Goal: Communication & Community: Answer question/provide support

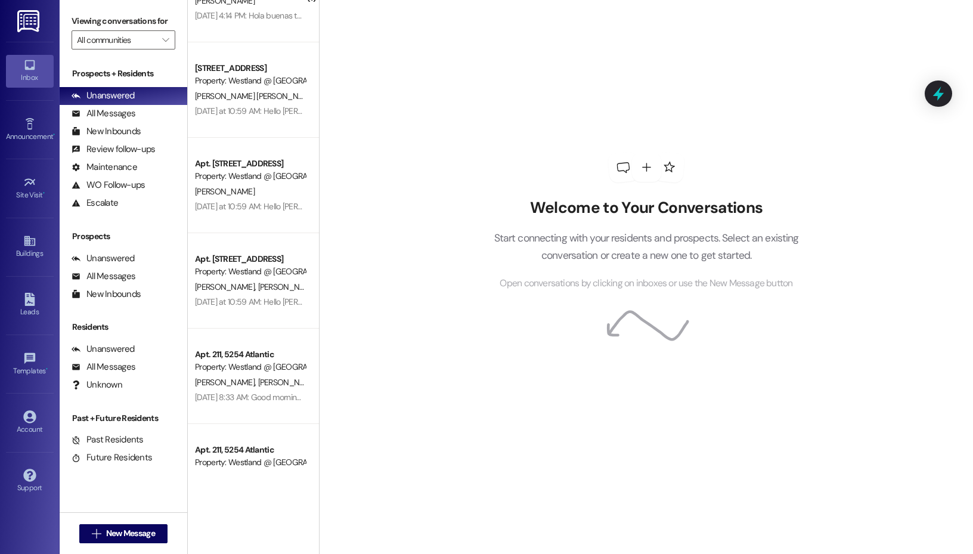
scroll to position [1585, 0]
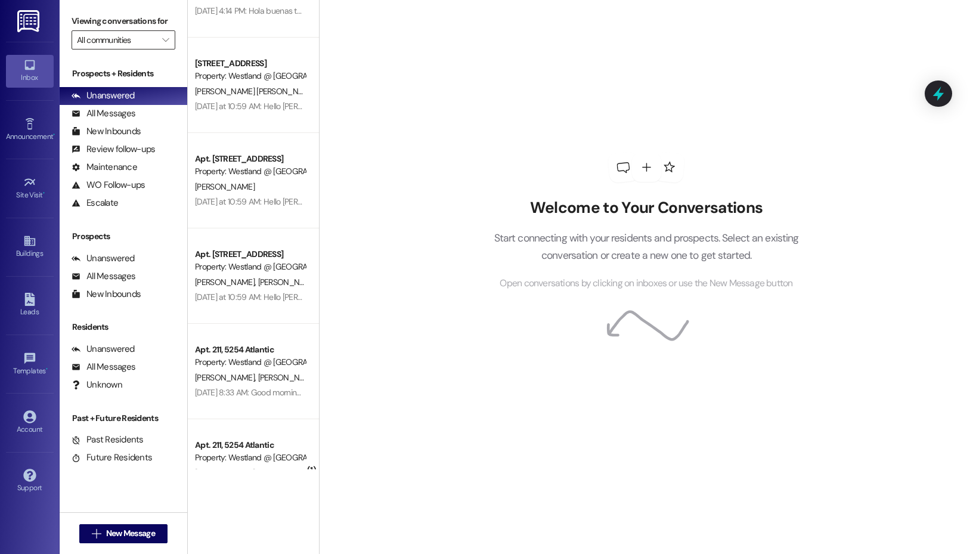
click at [146, 41] on input "All communities" at bounding box center [116, 39] width 79 height 19
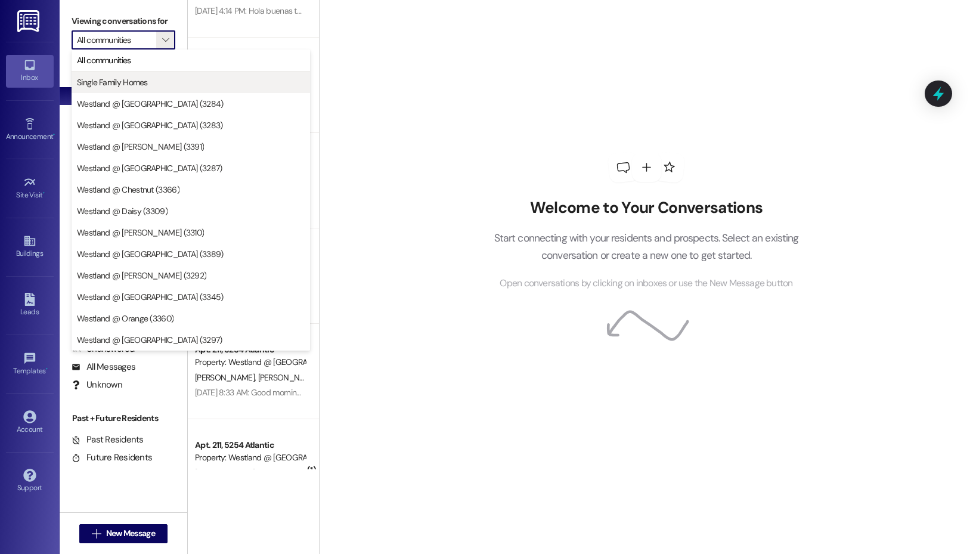
click at [157, 72] on button "Single Family Homes" at bounding box center [191, 82] width 239 height 21
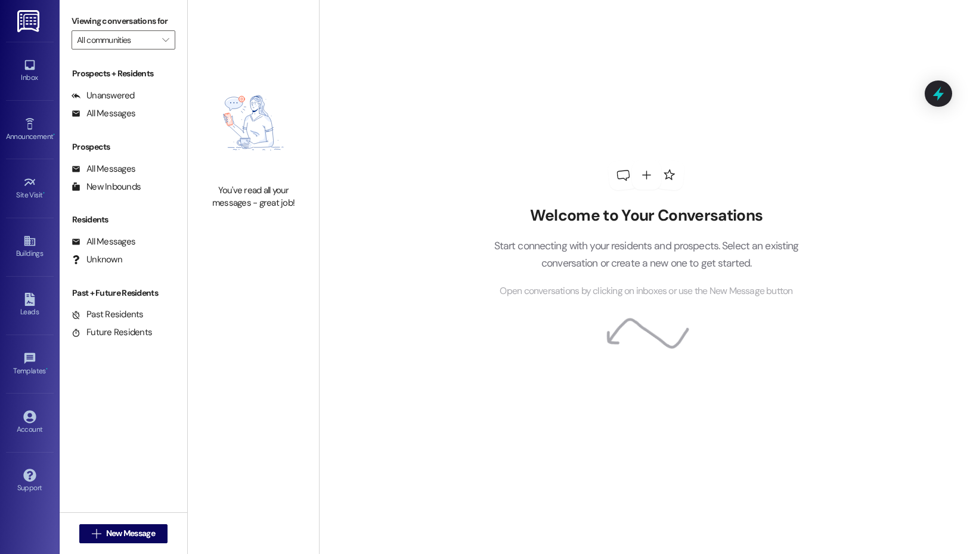
type input "Single Family Homes"
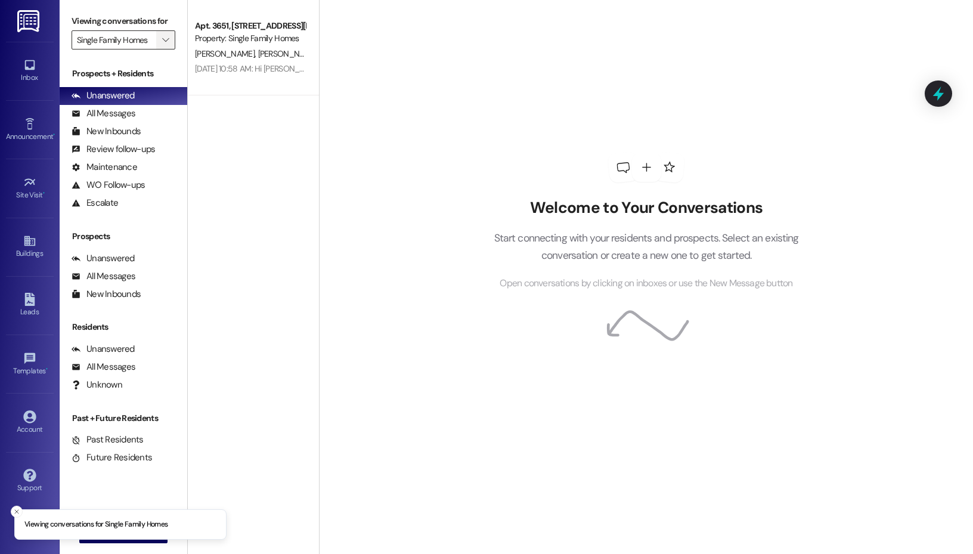
click at [156, 40] on button "" at bounding box center [165, 39] width 19 height 19
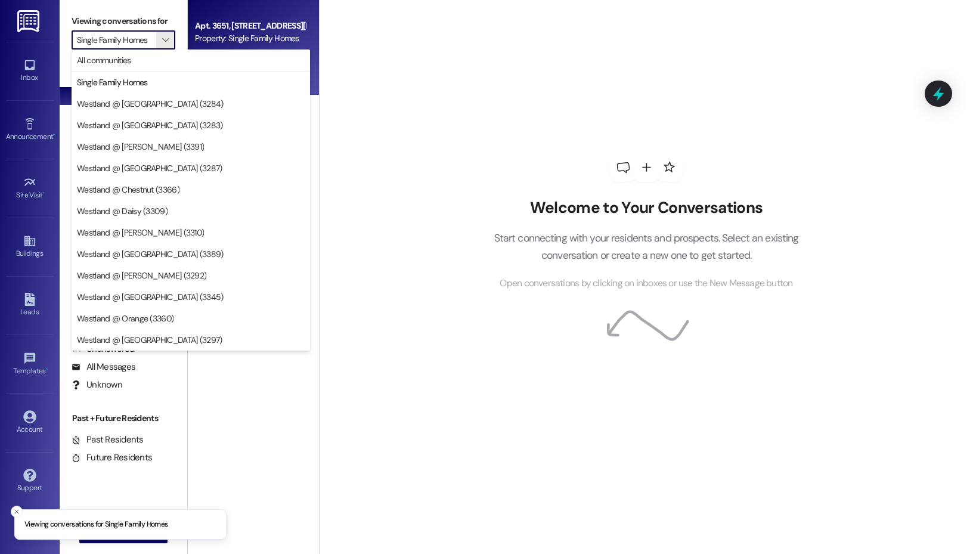
click at [223, 35] on div "Property: Single Family Homes" at bounding box center [250, 38] width 110 height 13
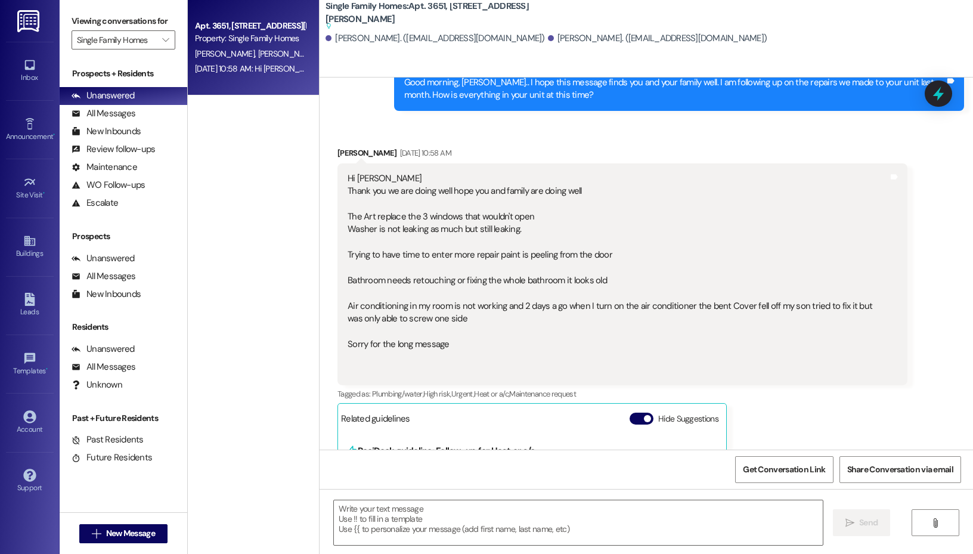
scroll to position [13197, 0]
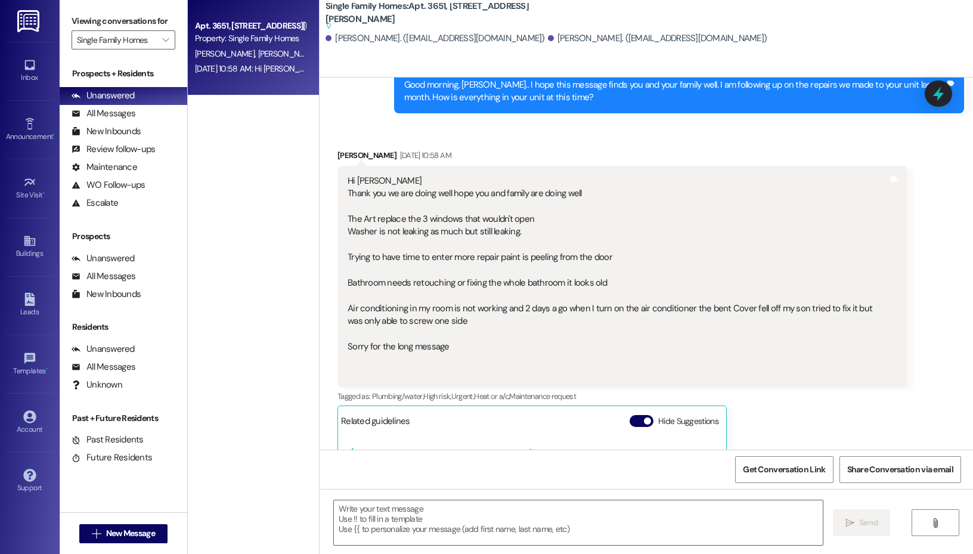
click at [345, 166] on div "Hi [PERSON_NAME] Thank you we are doing well hope you and family are doing well…" at bounding box center [623, 277] width 570 height 222
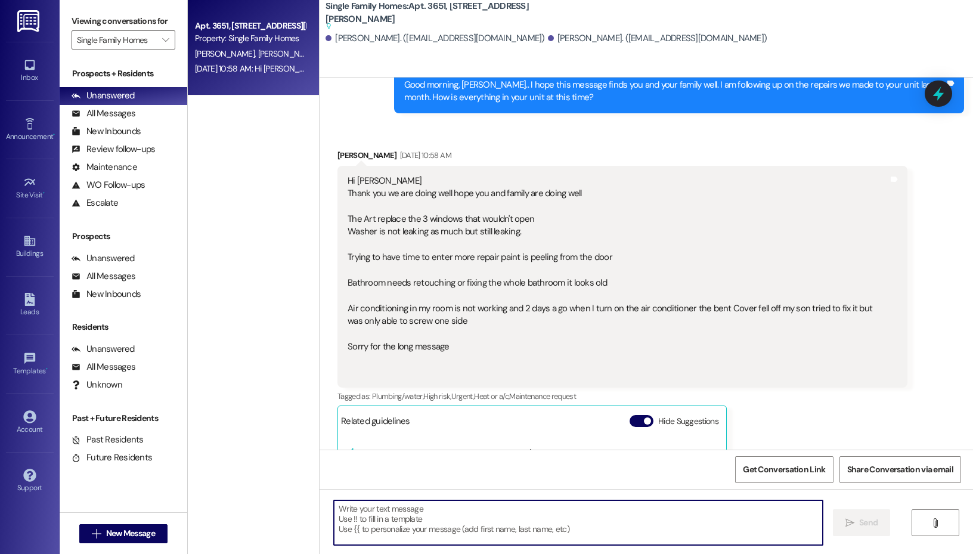
click at [441, 536] on textarea at bounding box center [578, 522] width 489 height 45
click at [565, 503] on textarea "Good morning, [PERSON_NAME]. Apologies for the delayed reply." at bounding box center [578, 522] width 489 height 45
type textarea "Good morning, [PERSON_NAME]. Apologies for the delayed reply."
click at [851, 520] on icon "" at bounding box center [850, 523] width 9 height 10
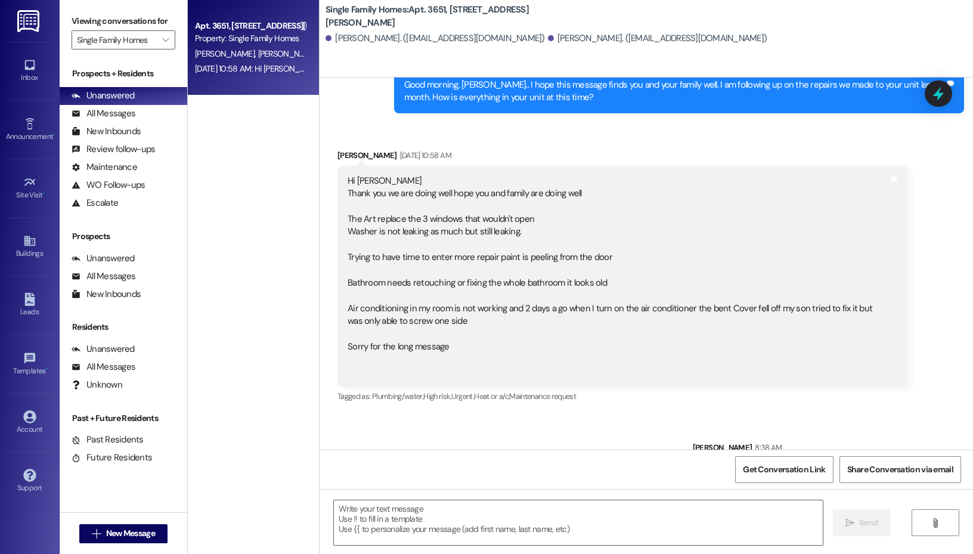
scroll to position [13194, 0]
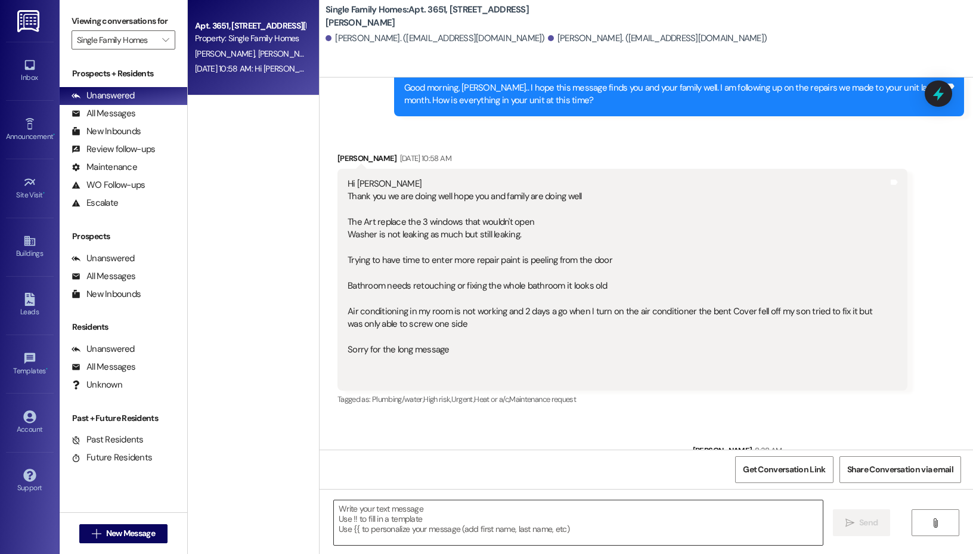
click at [435, 527] on textarea at bounding box center [578, 522] width 489 height 45
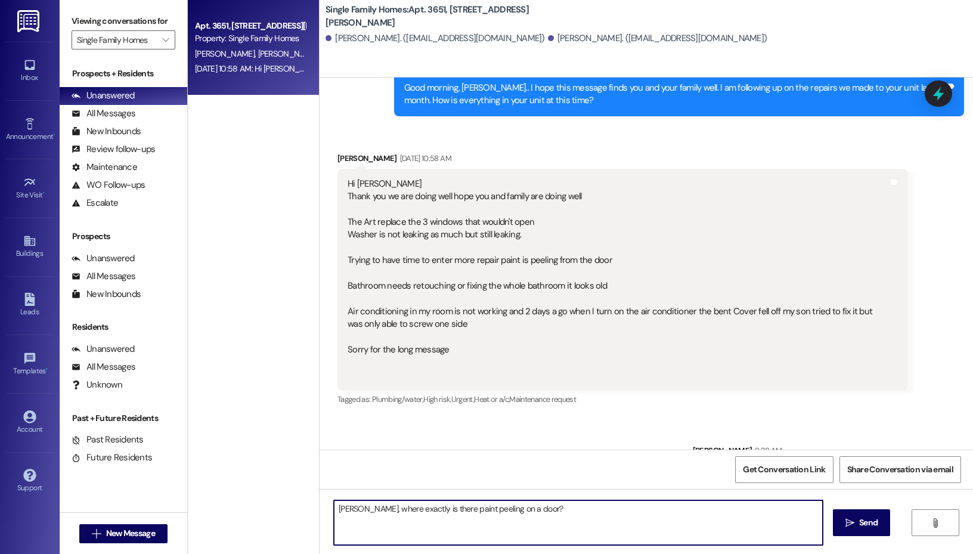
click at [359, 509] on textarea "[PERSON_NAME], where exactly is there paint peeling on a door?" at bounding box center [578, 522] width 489 height 45
type textarea "[PERSON_NAME], I would like to create the service request as specific as possib…"
click at [759, 511] on textarea "[PERSON_NAME], I would like to create the service request as specific as possib…" at bounding box center [578, 522] width 489 height 45
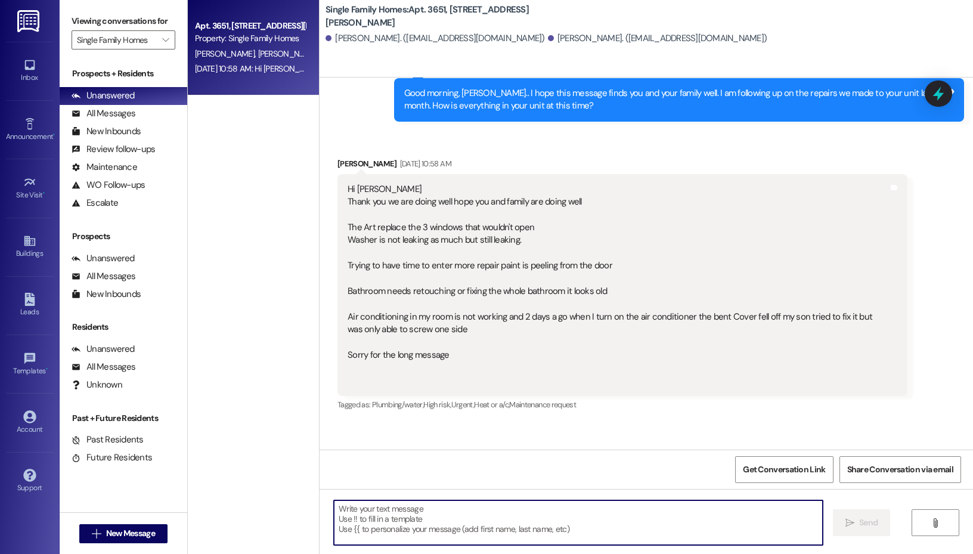
scroll to position [13277, 0]
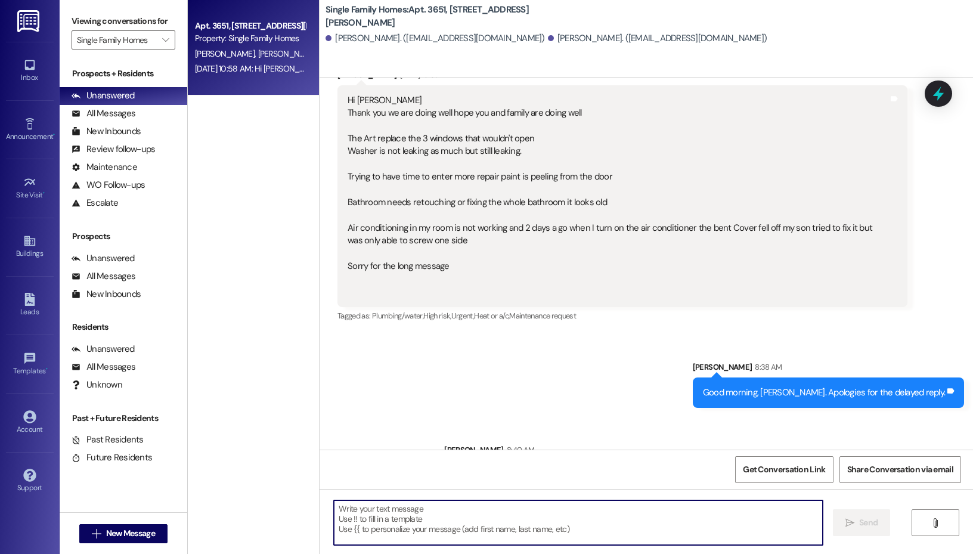
click at [522, 520] on textarea at bounding box center [578, 522] width 489 height 45
type textarea "For the AC unit: is the machine not cooling into your room? Does it turn on at …"
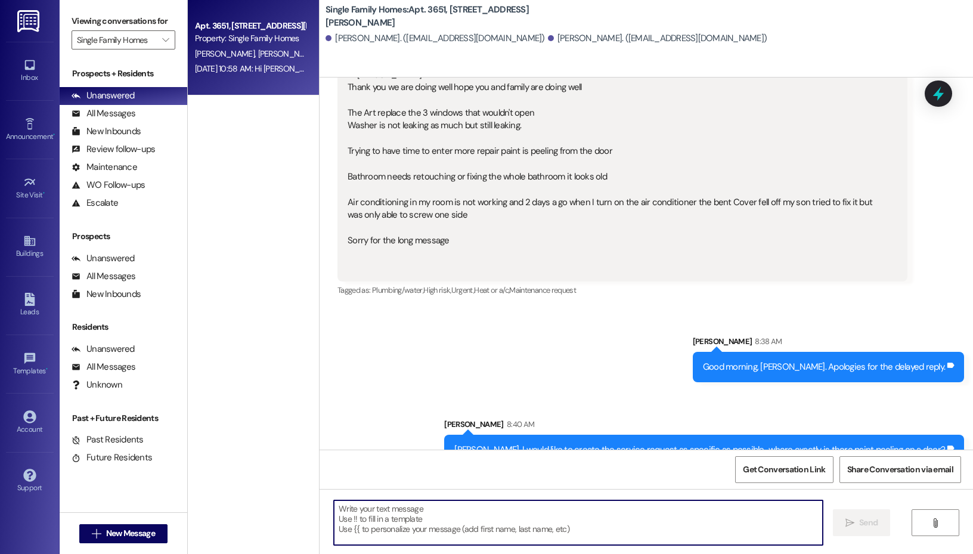
scroll to position [13360, 0]
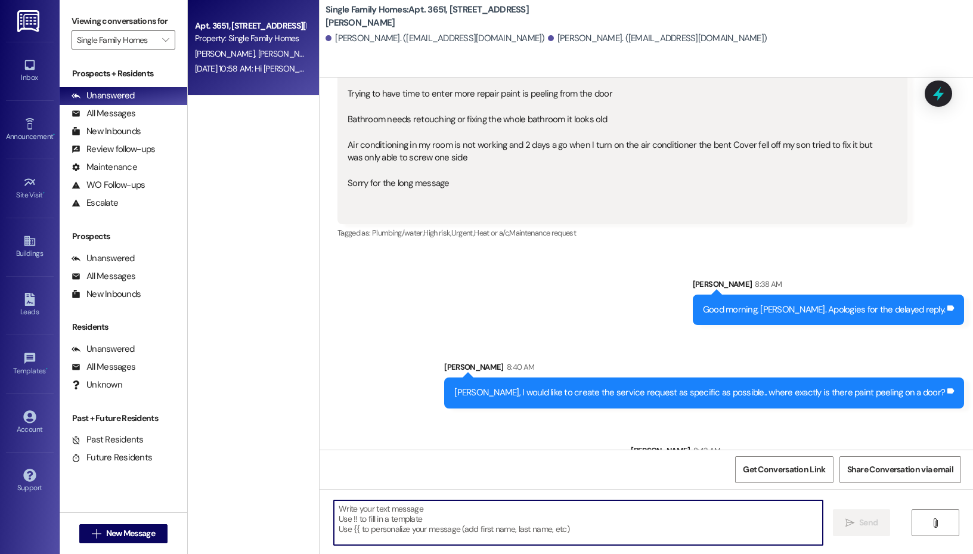
click at [453, 501] on textarea at bounding box center [578, 522] width 489 height 45
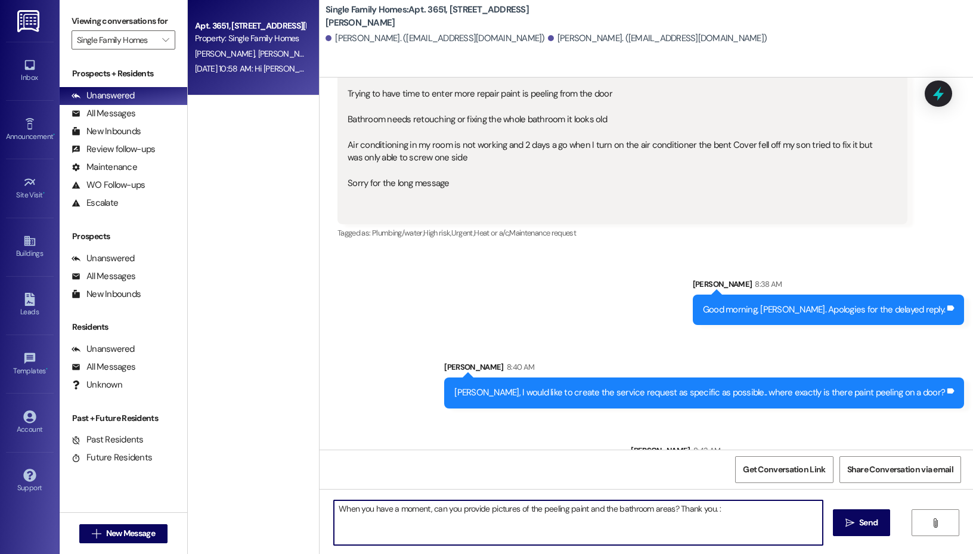
type textarea "When you have a moment, can you provide pictures of the peeling paint and the b…"
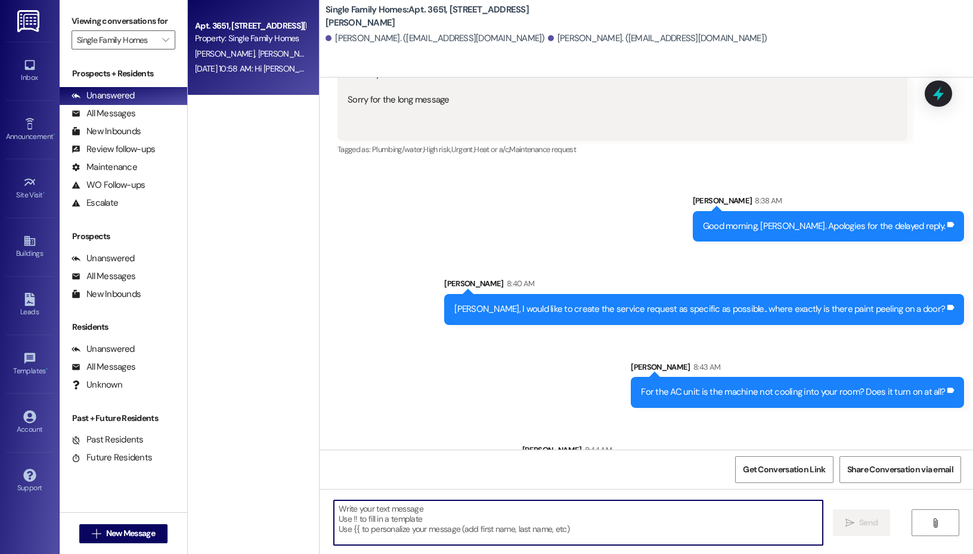
scroll to position [13100, 0]
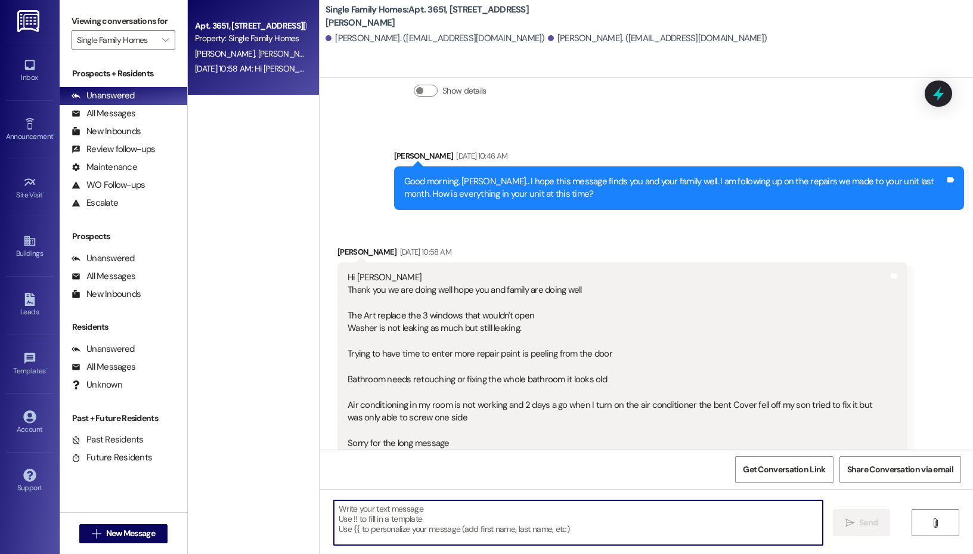
paste textarea "Service Request #849036"
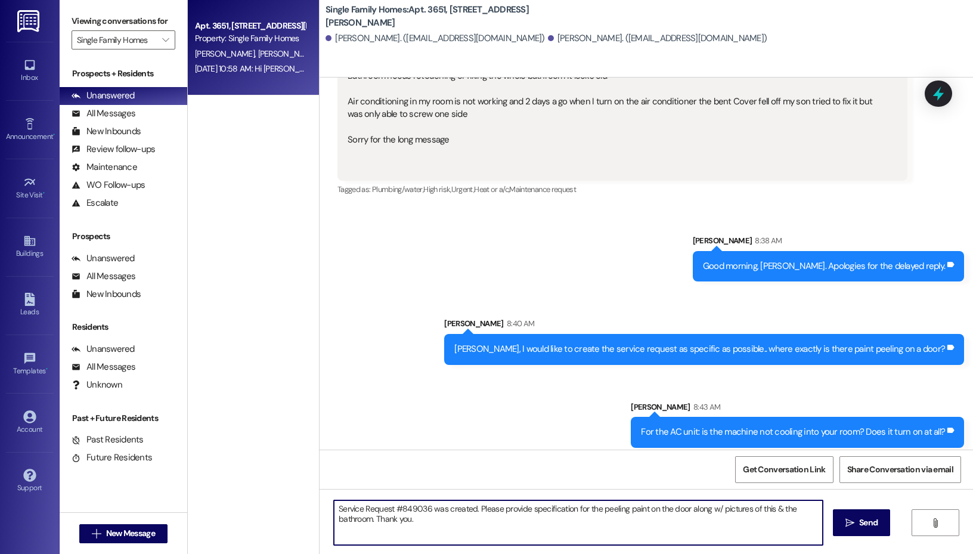
scroll to position [13444, 0]
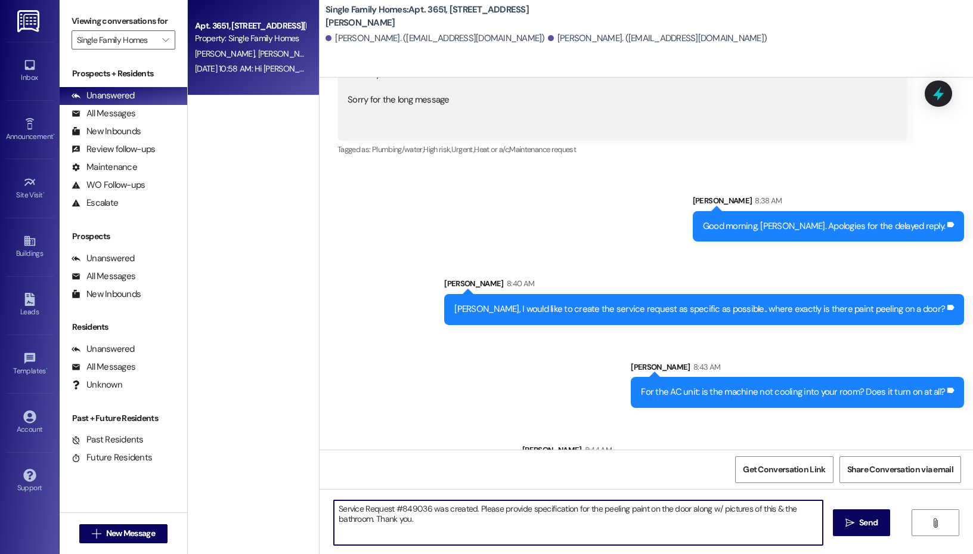
click at [536, 506] on textarea "Service Request #849036 was created. Please provide specification for the peeli…" at bounding box center [578, 522] width 489 height 45
type textarea "Service Request #849036 was created. Please provide a specification for the pee…"
click at [860, 529] on span "Send" at bounding box center [869, 523] width 18 height 13
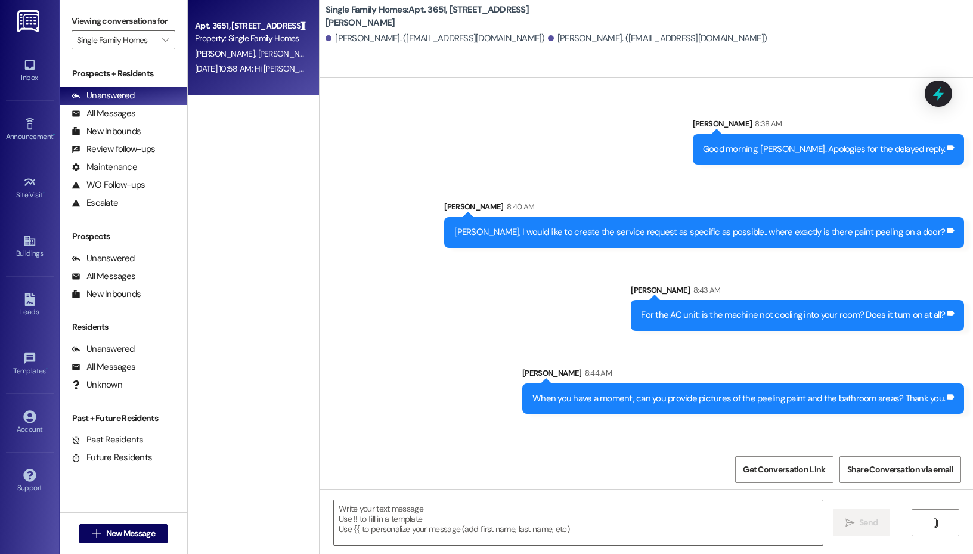
scroll to position [13539, 0]
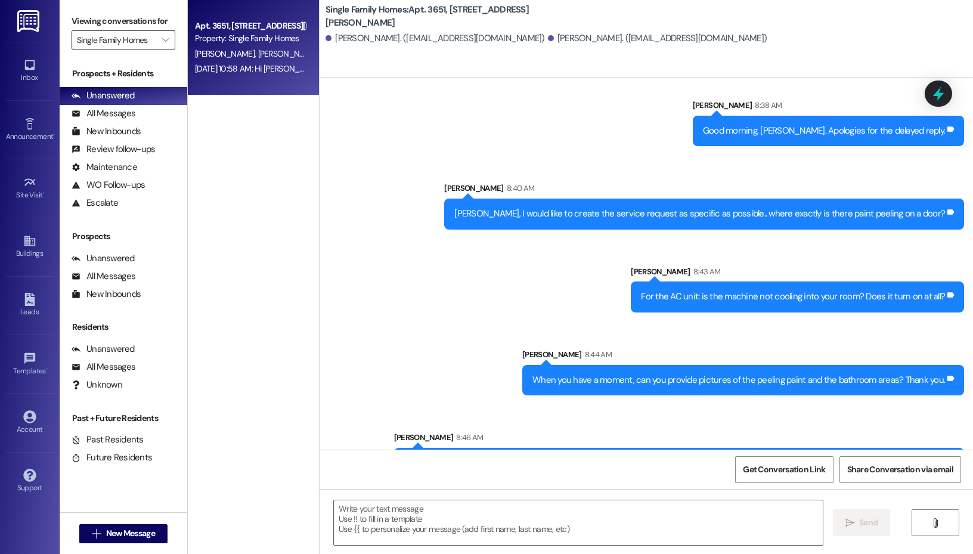
click at [152, 44] on input "Single Family Homes" at bounding box center [116, 39] width 79 height 19
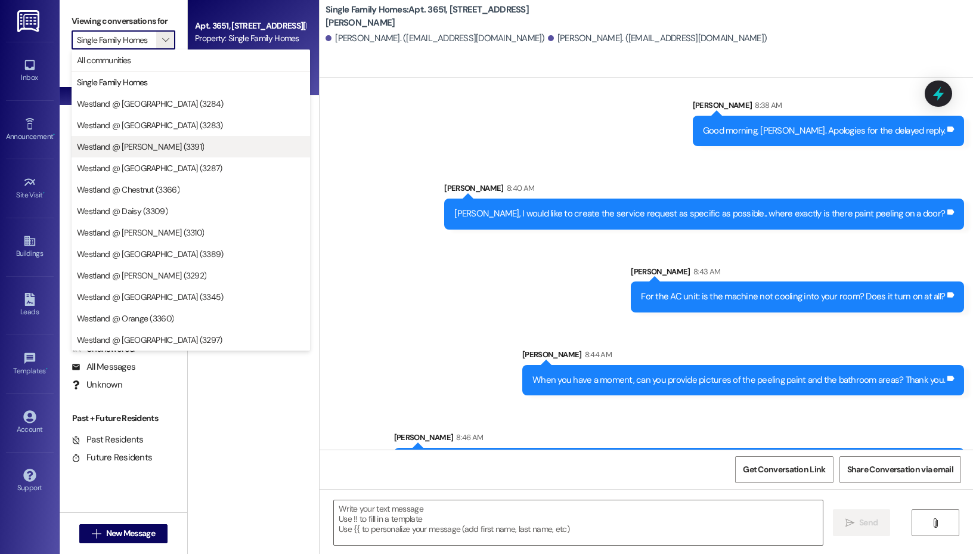
click at [149, 141] on span "Westland @ [PERSON_NAME] (3391)" at bounding box center [140, 147] width 127 height 12
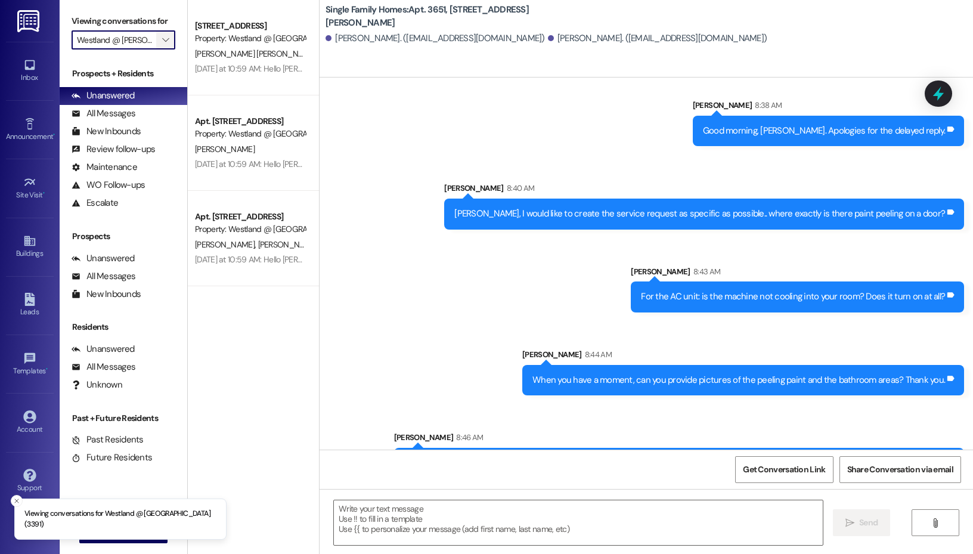
click at [163, 32] on span "" at bounding box center [165, 39] width 11 height 19
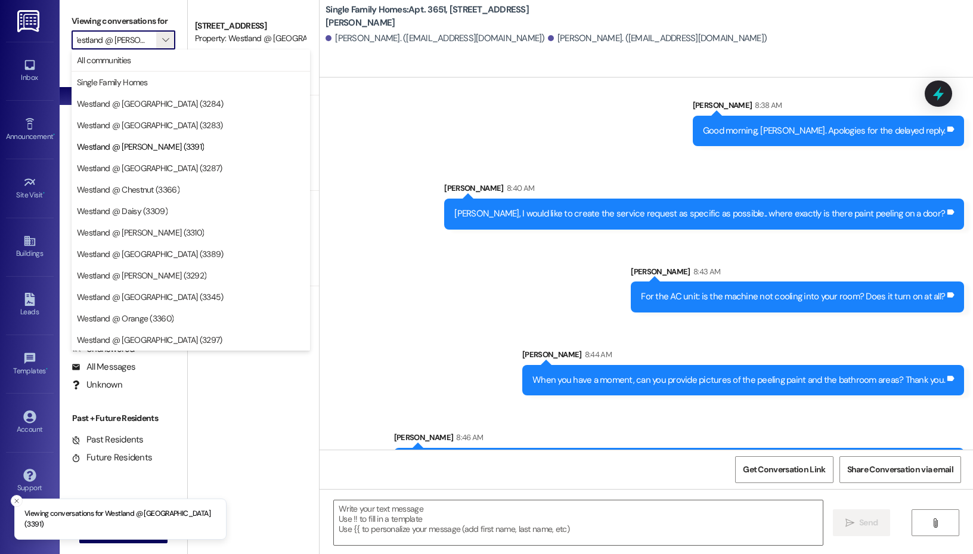
click at [365, 218] on div "Sent via SMS [PERSON_NAME] 8:38 AM Good morning, [PERSON_NAME]. Apologies for t…" at bounding box center [647, 286] width 654 height 428
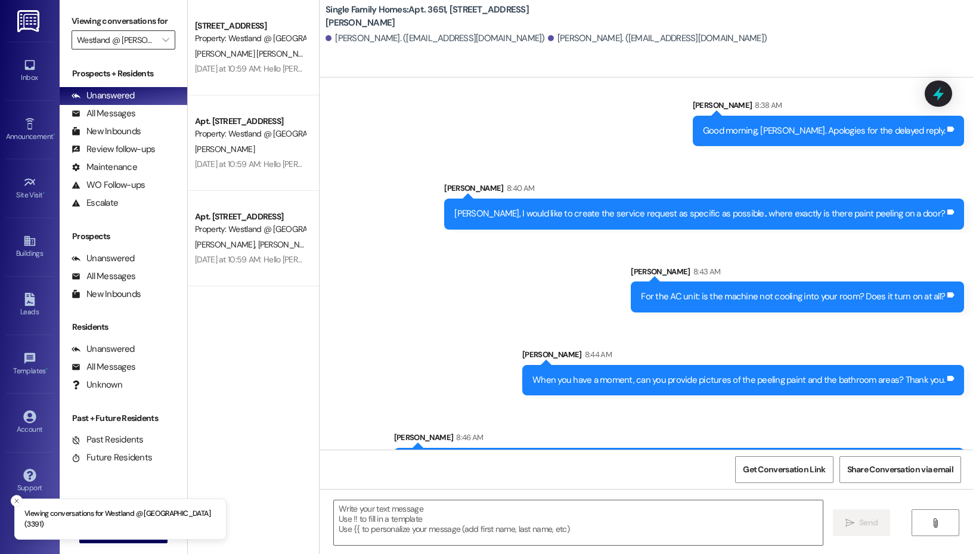
click at [141, 38] on input "Westland @ [PERSON_NAME] (3391)" at bounding box center [116, 39] width 79 height 19
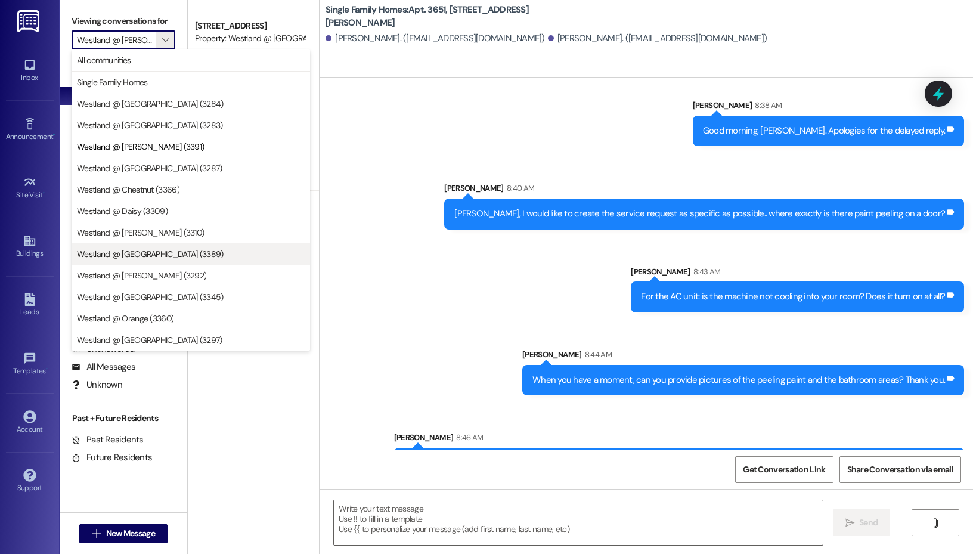
click at [155, 248] on span "Westland @ [GEOGRAPHIC_DATA] (3389)" at bounding box center [150, 254] width 147 height 12
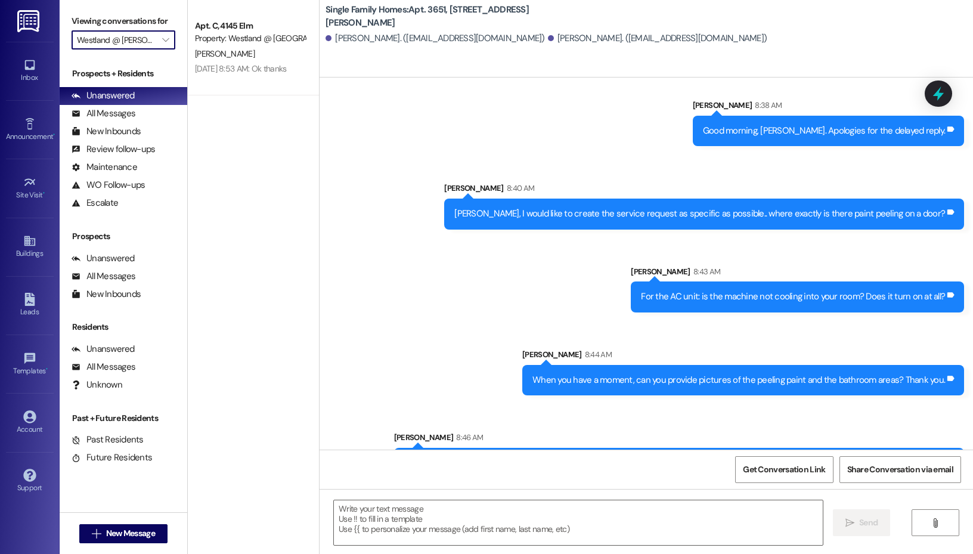
type input "Westland @ [GEOGRAPHIC_DATA] (3389)"
